Goal: Find specific page/section: Find specific page/section

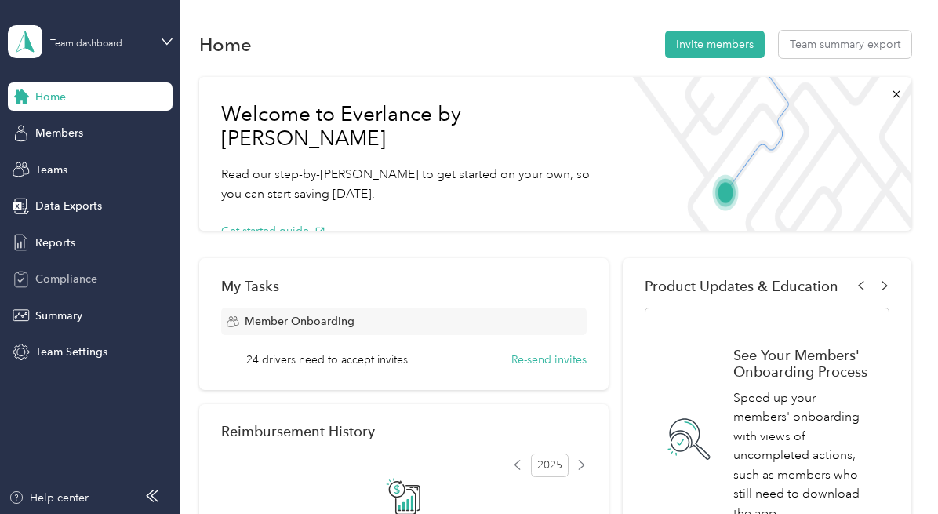
click at [91, 269] on div "Compliance" at bounding box center [90, 279] width 165 height 28
